Goal: Find specific page/section

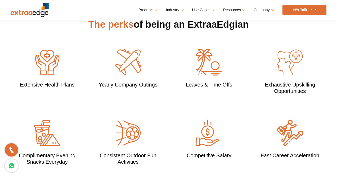
scroll to position [480, 0]
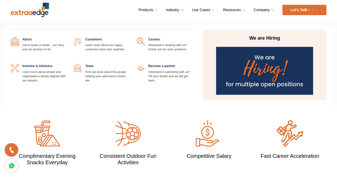
click at [265, 69] on img at bounding box center [264, 71] width 97 height 48
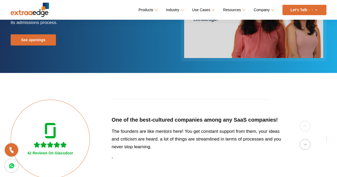
scroll to position [67, 0]
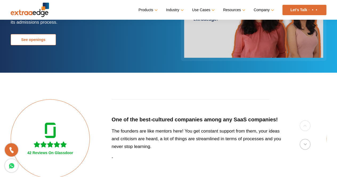
click at [47, 42] on link "See openings" at bounding box center [33, 39] width 45 height 11
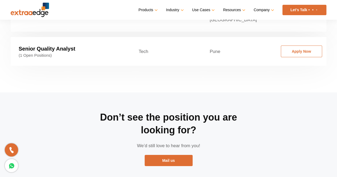
scroll to position [956, 0]
